Goal: Information Seeking & Learning: Learn about a topic

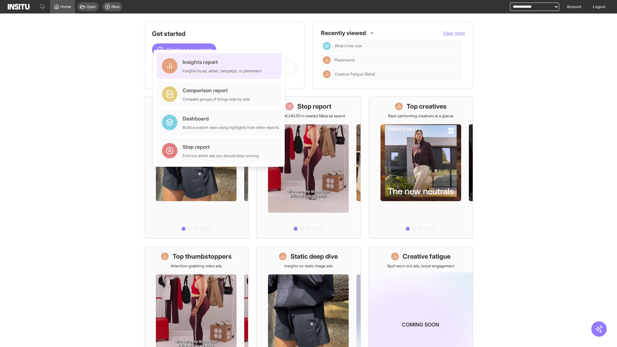
click at [221, 66] on div "Insights report Insights by ad, adset, campaign, or placement" at bounding box center [222, 65] width 79 height 15
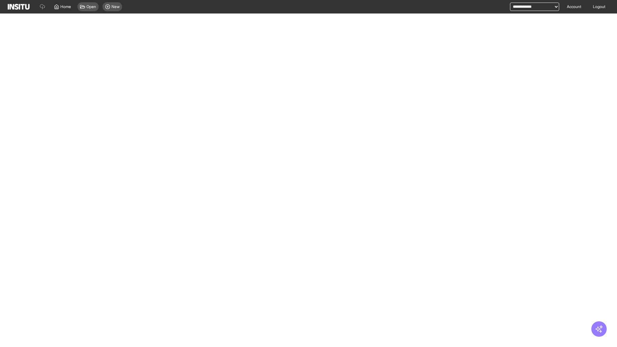
select select "**"
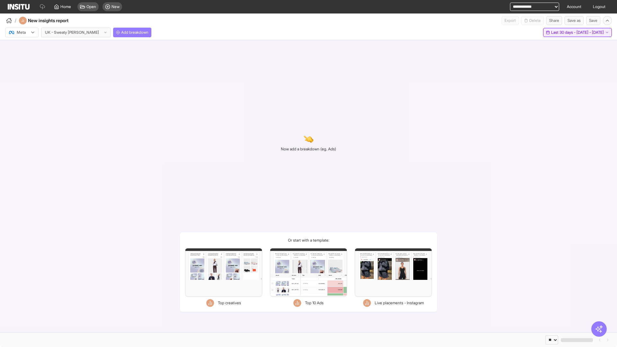
click at [564, 32] on span "Last 30 days - [DATE] - [DATE]" at bounding box center [577, 32] width 53 height 5
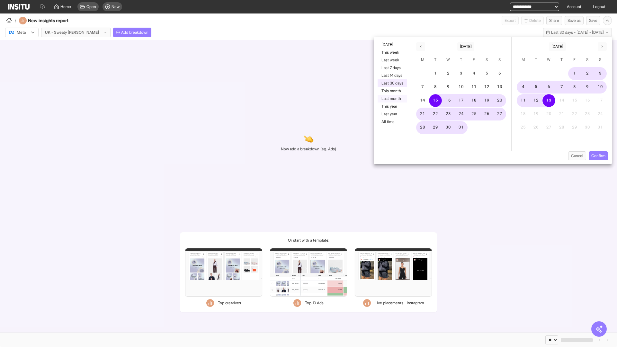
click at [392, 99] on button "Last month" at bounding box center [393, 99] width 30 height 8
